Goal: Entertainment & Leisure: Consume media (video, audio)

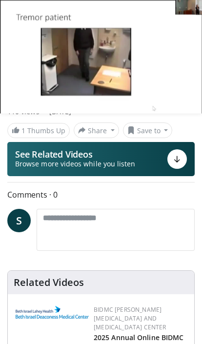
scroll to position [174, 0]
